Goal: Task Accomplishment & Management: Use online tool/utility

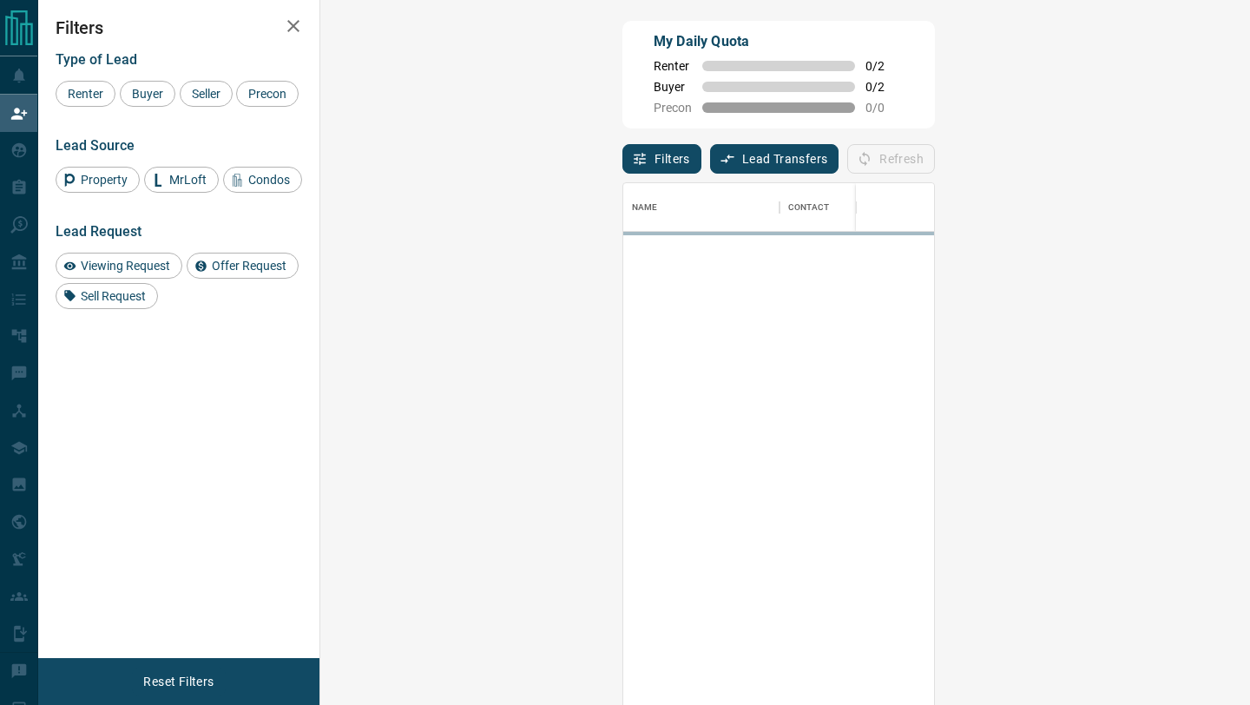
scroll to position [535, 892]
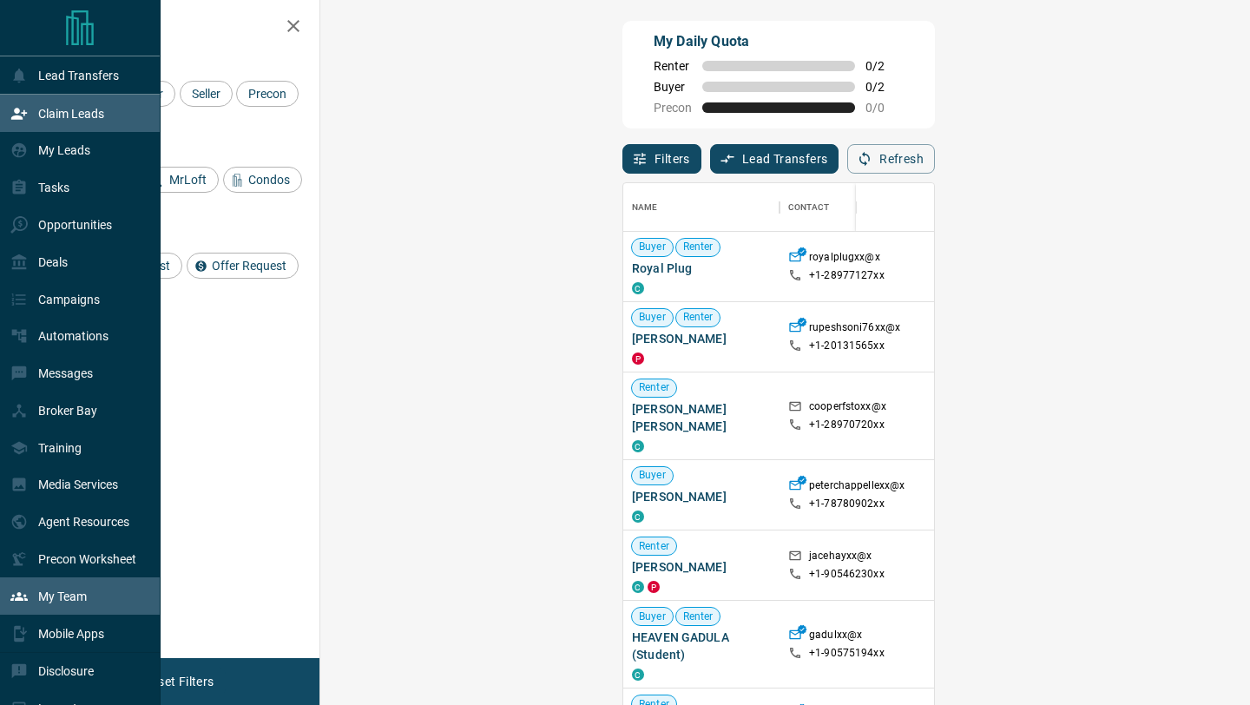
click at [62, 603] on p "My Team" at bounding box center [62, 596] width 49 height 14
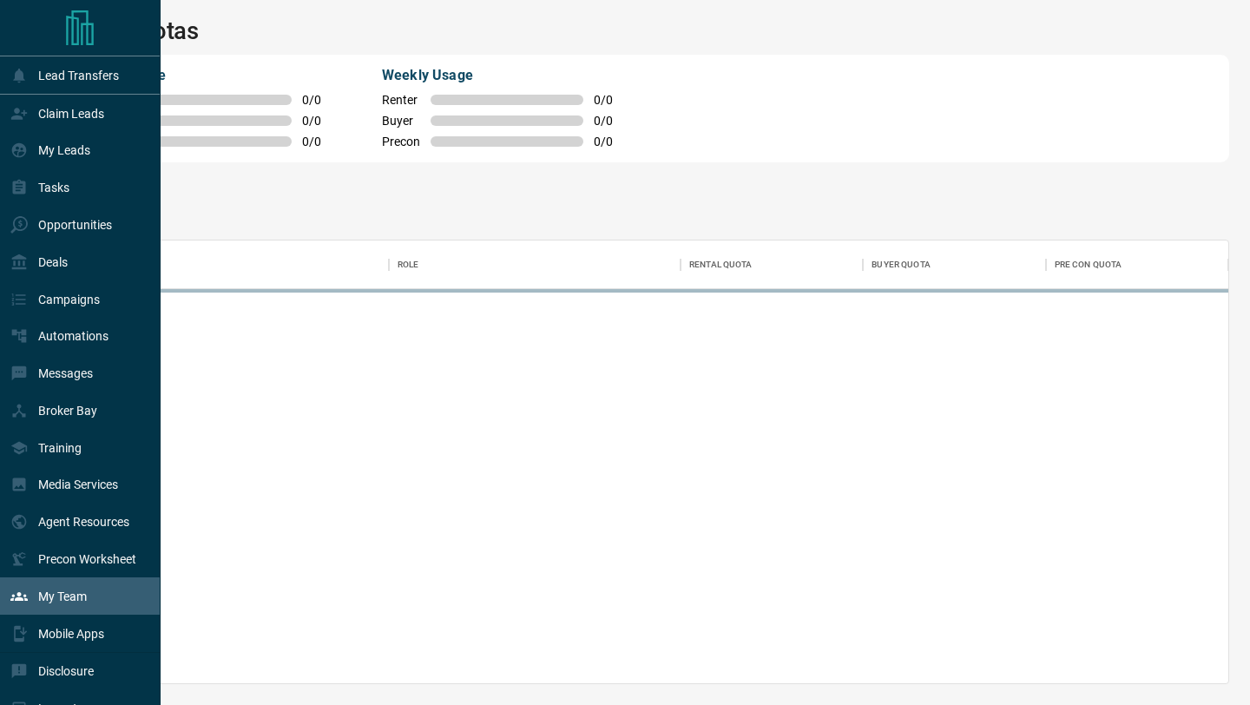
scroll to position [443, 1168]
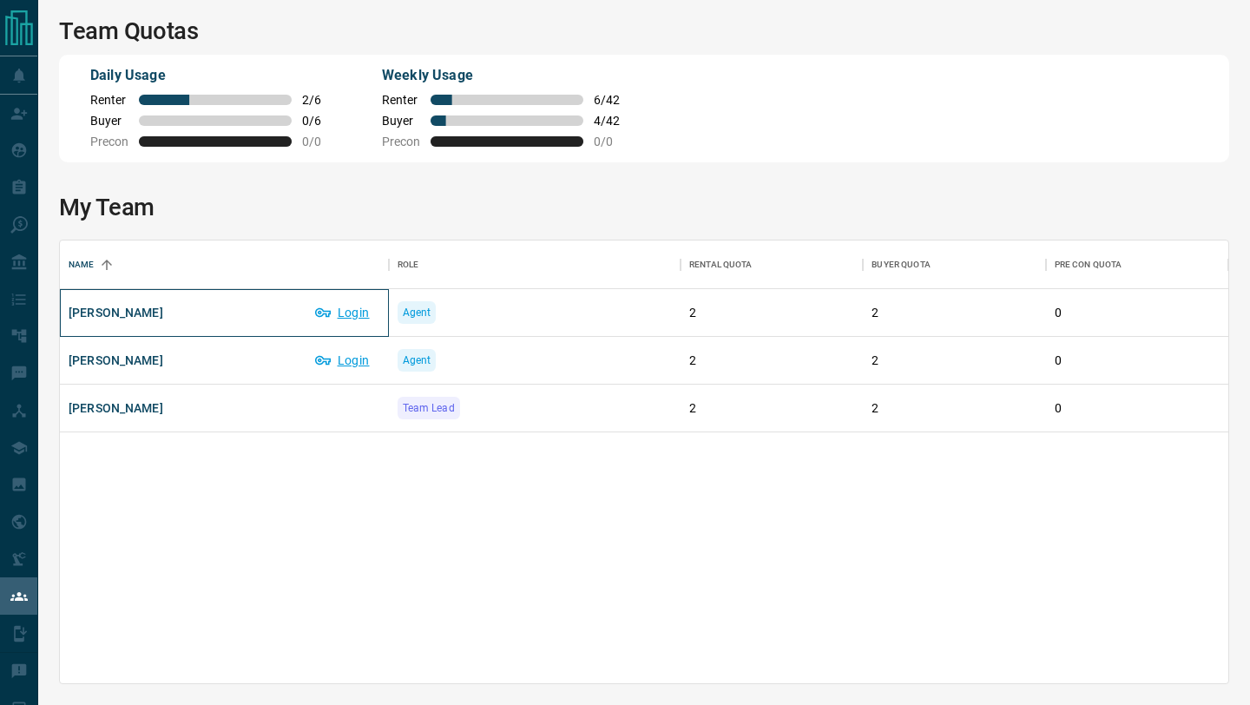
click at [120, 316] on span "[PERSON_NAME]" at bounding box center [116, 312] width 95 height 17
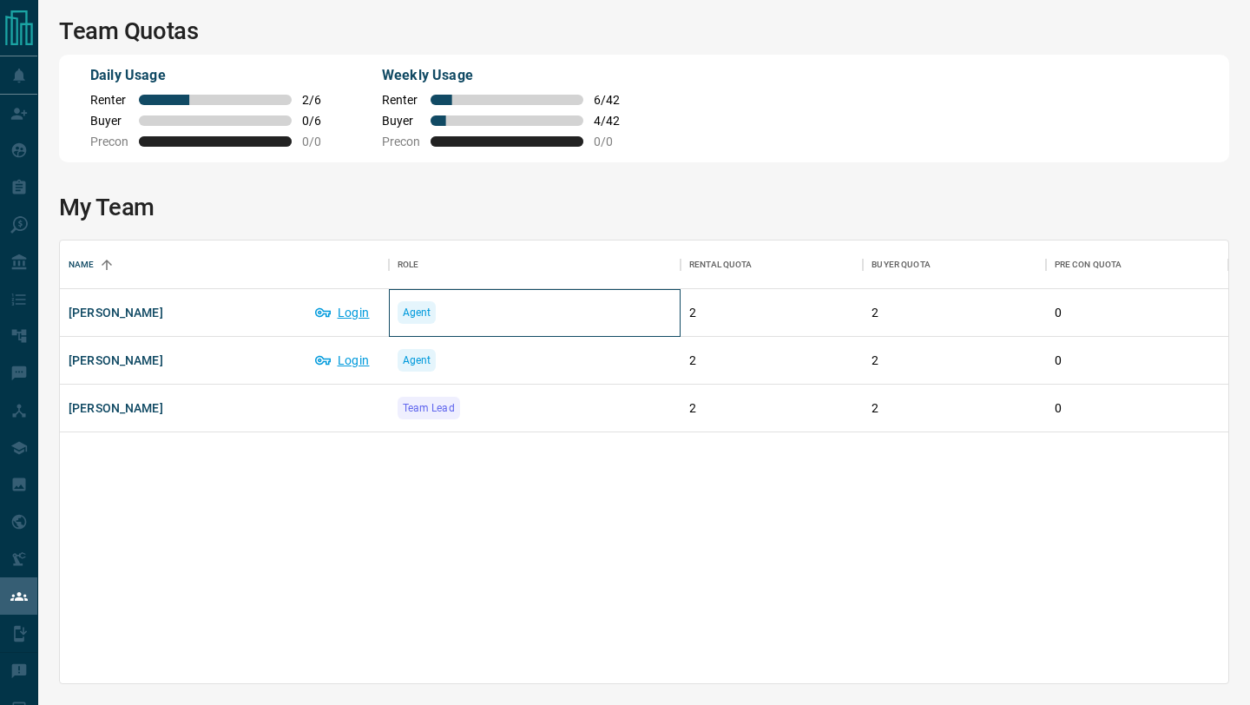
click at [424, 314] on span "Agent" at bounding box center [417, 312] width 29 height 17
click at [694, 313] on p "2" at bounding box center [771, 313] width 165 height 18
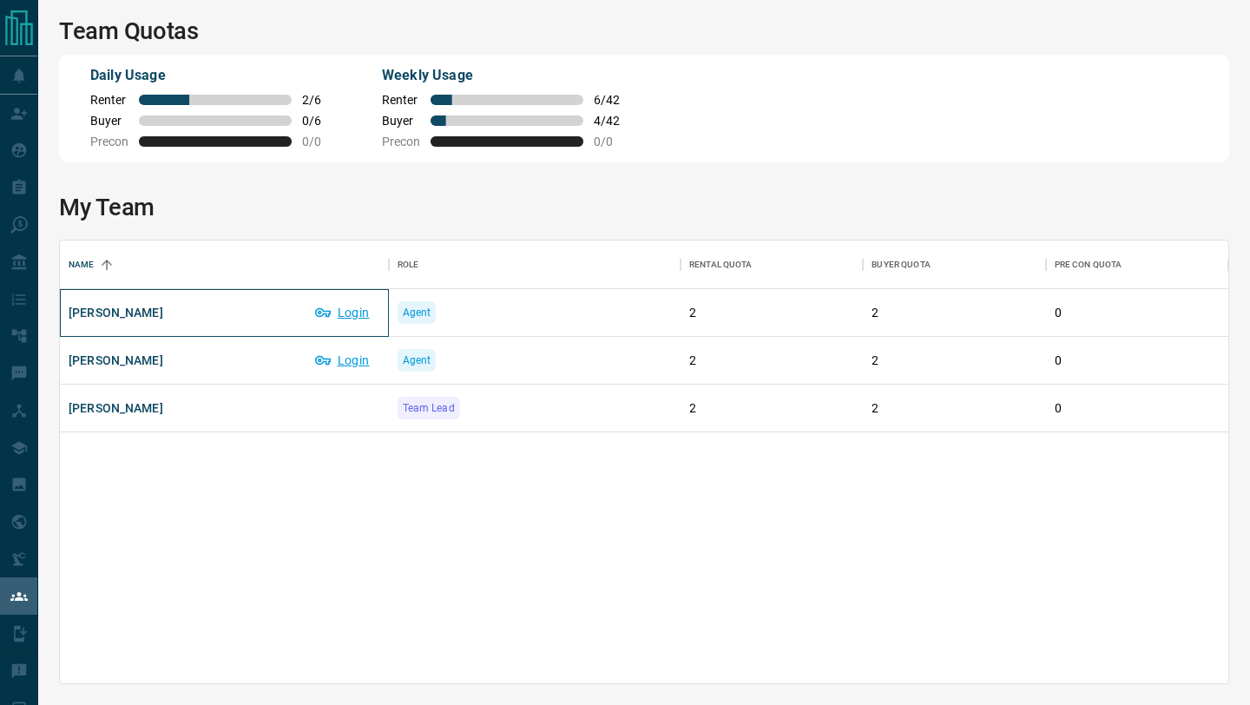
click at [95, 310] on span "[PERSON_NAME]" at bounding box center [116, 312] width 95 height 17
click at [356, 313] on button "Login" at bounding box center [343, 313] width 74 height 28
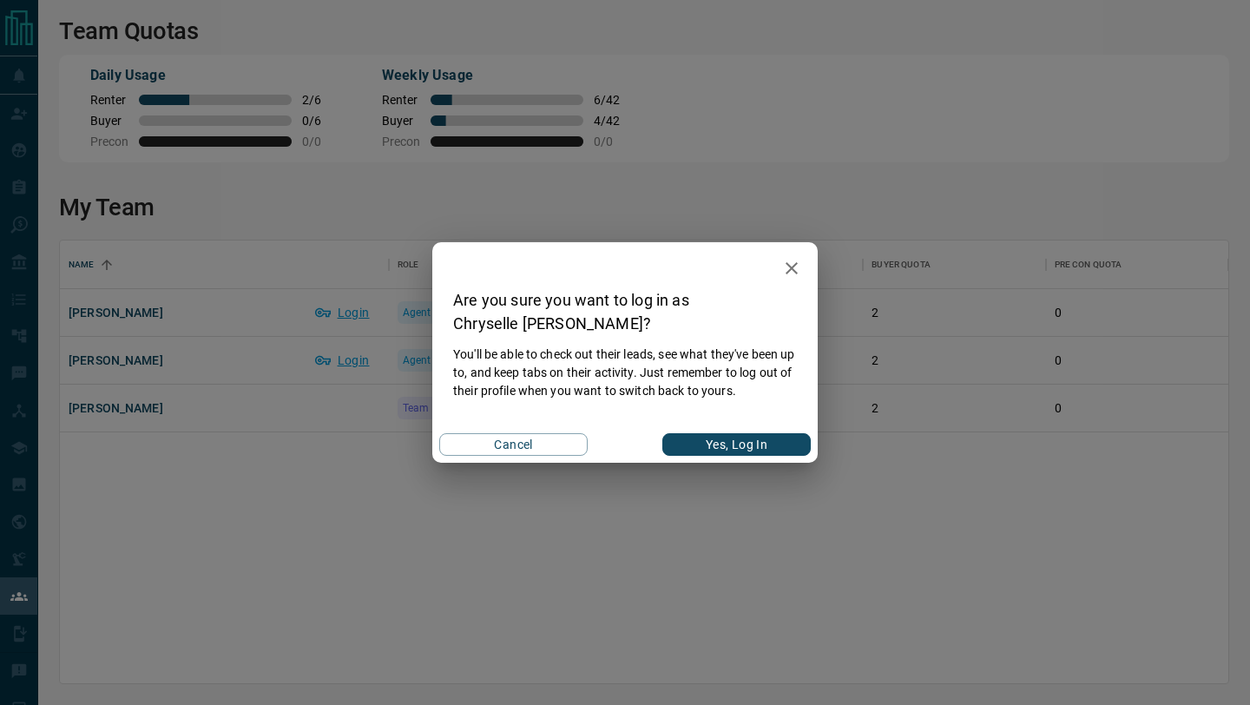
click at [785, 269] on icon "button" at bounding box center [791, 268] width 21 height 21
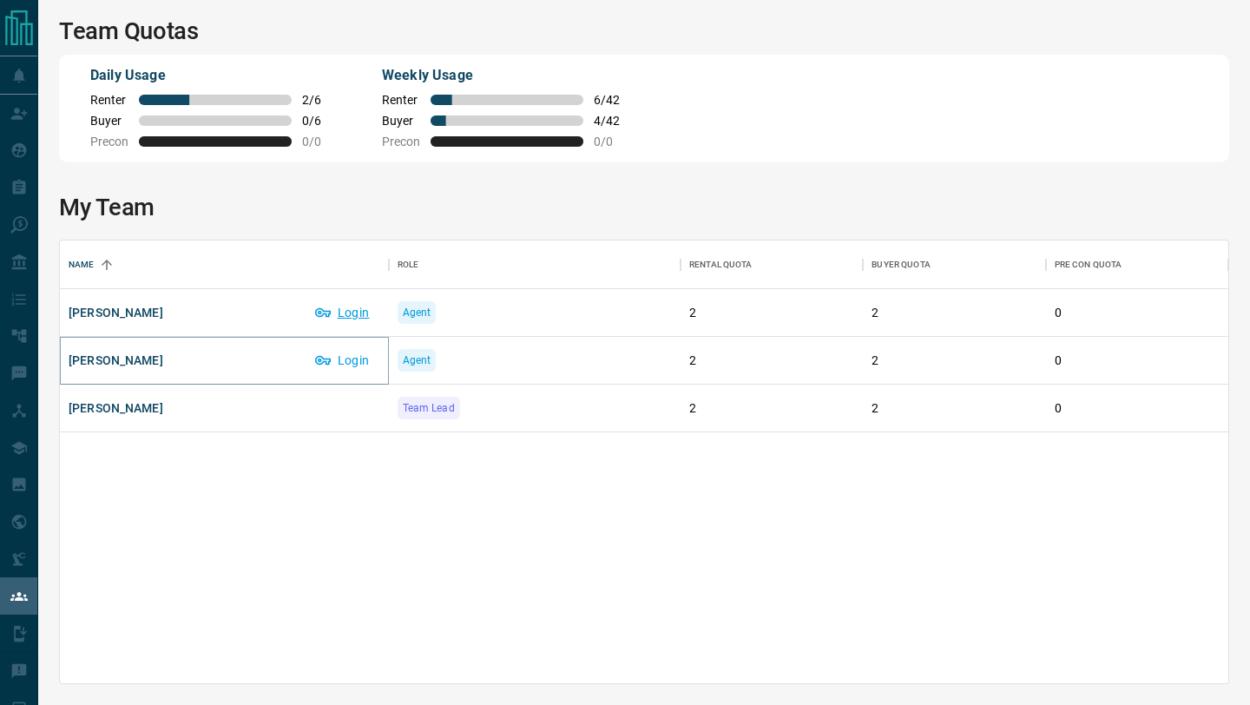
click at [349, 356] on button "Login" at bounding box center [343, 360] width 74 height 28
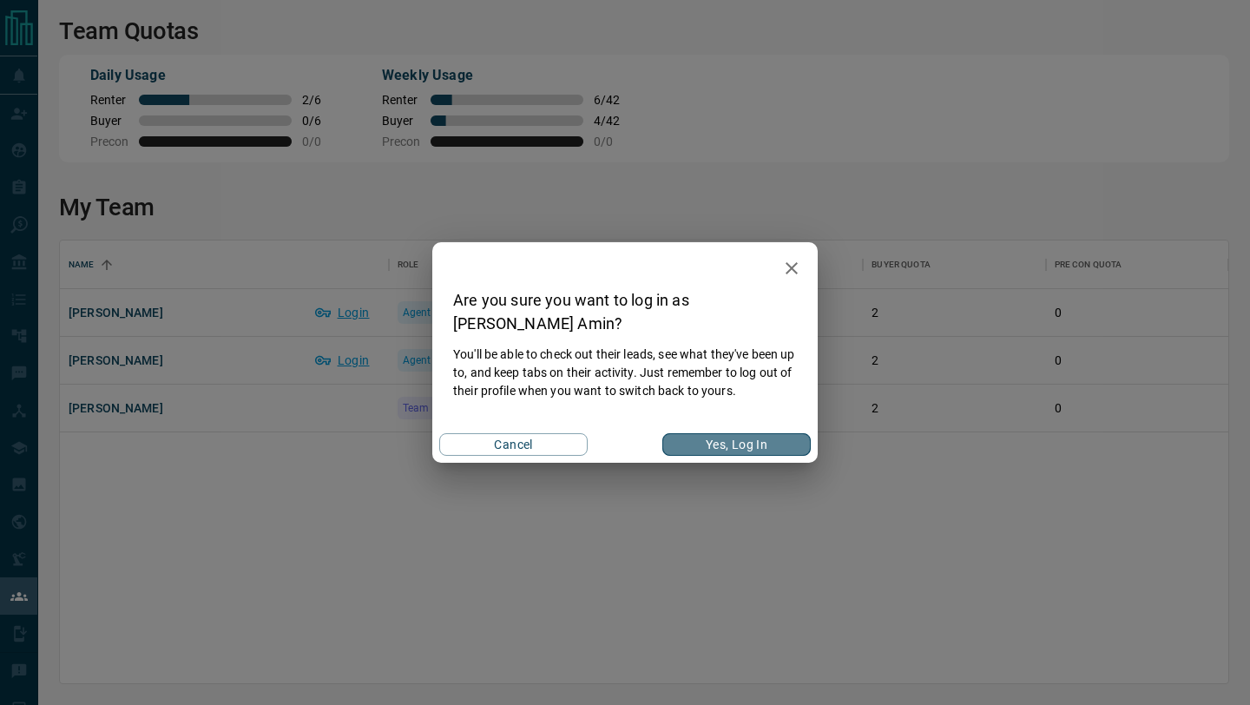
click at [729, 441] on button "Yes, Log In" at bounding box center [736, 444] width 148 height 23
